Goal: Task Accomplishment & Management: Use online tool/utility

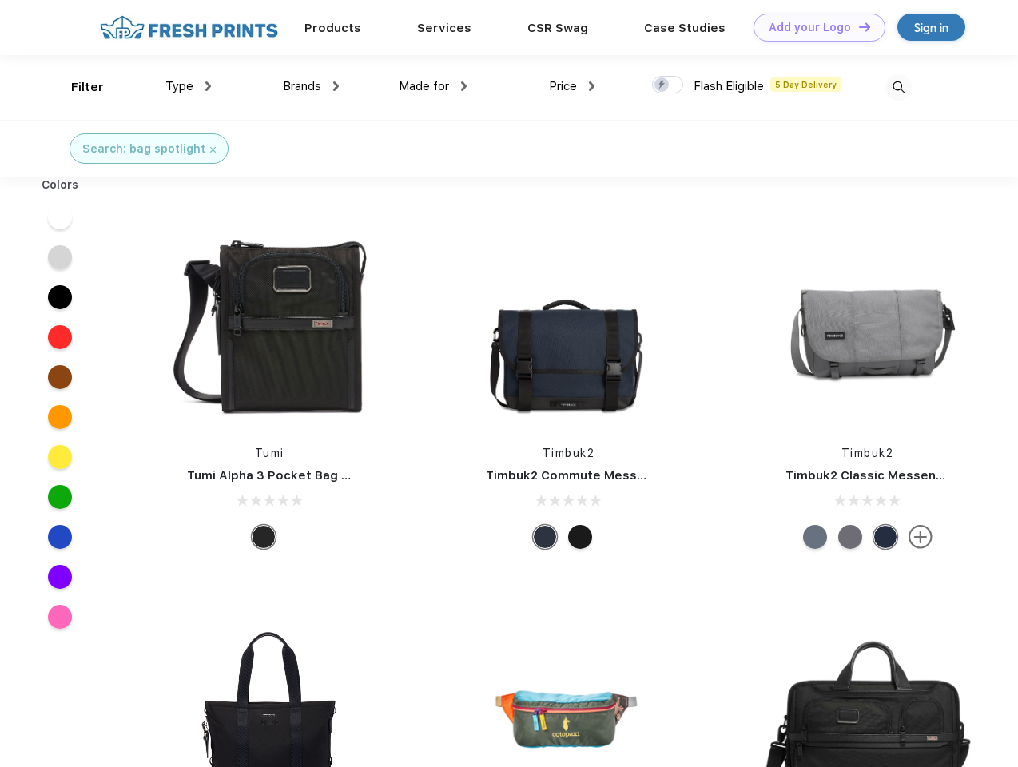
scroll to position [1, 0]
click at [814, 27] on link "Add your Logo Design Tool" at bounding box center [820, 28] width 132 height 28
click at [0, 0] on div "Design Tool" at bounding box center [0, 0] width 0 height 0
click at [858, 26] on link "Add your Logo Design Tool" at bounding box center [820, 28] width 132 height 28
click at [77, 87] on div "Filter" at bounding box center [87, 87] width 33 height 18
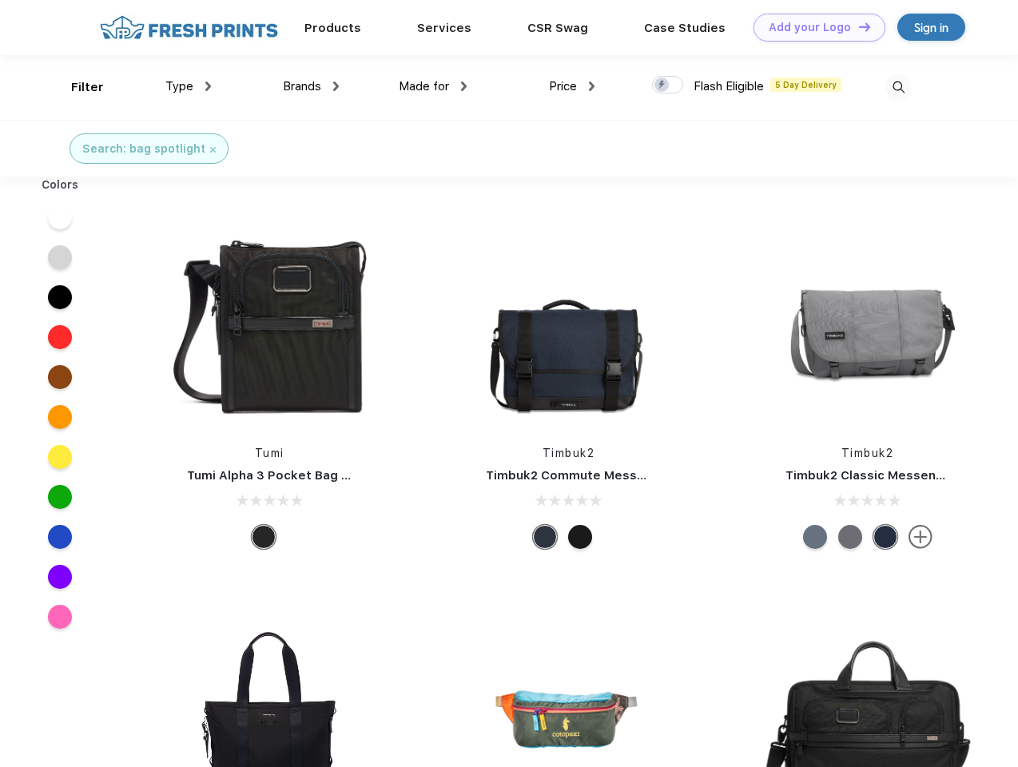
click at [189, 86] on span "Type" at bounding box center [179, 86] width 28 height 14
click at [311, 86] on span "Brands" at bounding box center [302, 86] width 38 height 14
click at [433, 86] on span "Made for" at bounding box center [424, 86] width 50 height 14
click at [572, 86] on span "Price" at bounding box center [563, 86] width 28 height 14
click at [668, 86] on div at bounding box center [667, 85] width 31 height 18
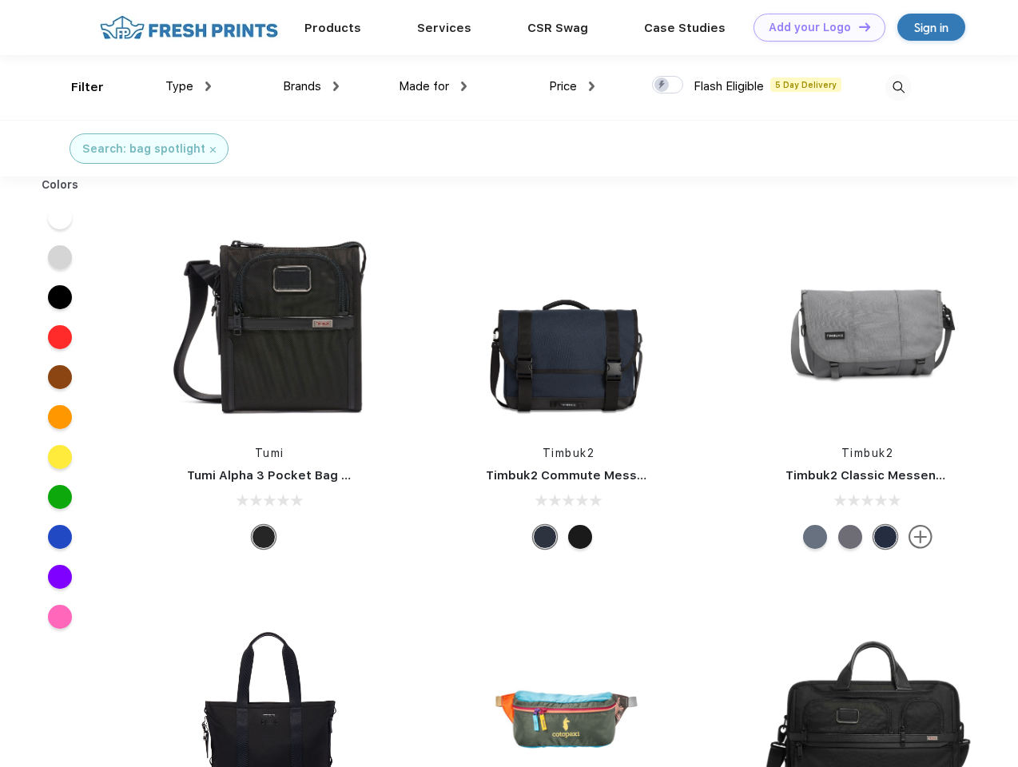
click at [663, 86] on input "checkbox" at bounding box center [657, 80] width 10 height 10
click at [899, 87] on img at bounding box center [899, 87] width 26 height 26
